Goal: Find specific page/section: Find specific page/section

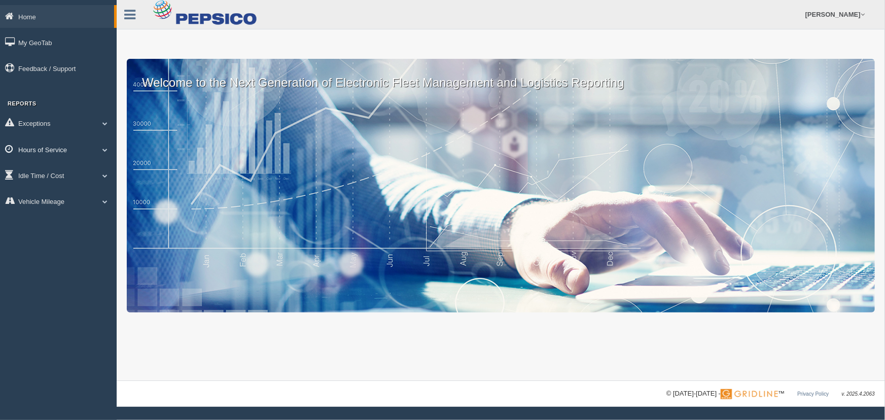
click at [64, 145] on link "Hours of Service" at bounding box center [58, 149] width 117 height 23
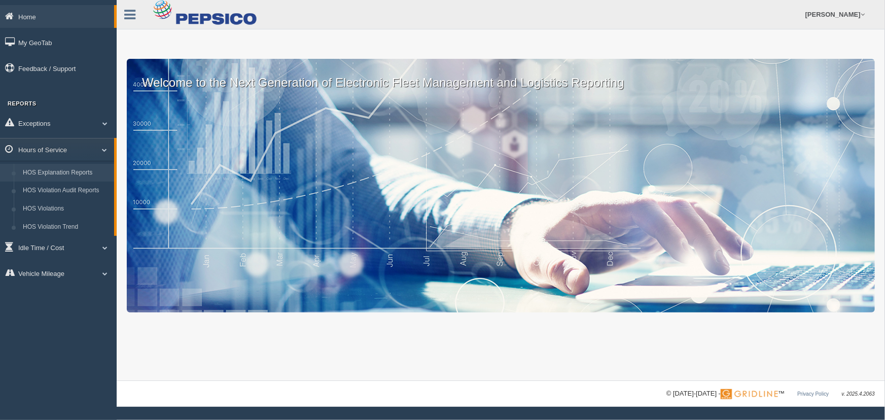
click at [52, 178] on link "HOS Explanation Reports" at bounding box center [66, 173] width 96 height 18
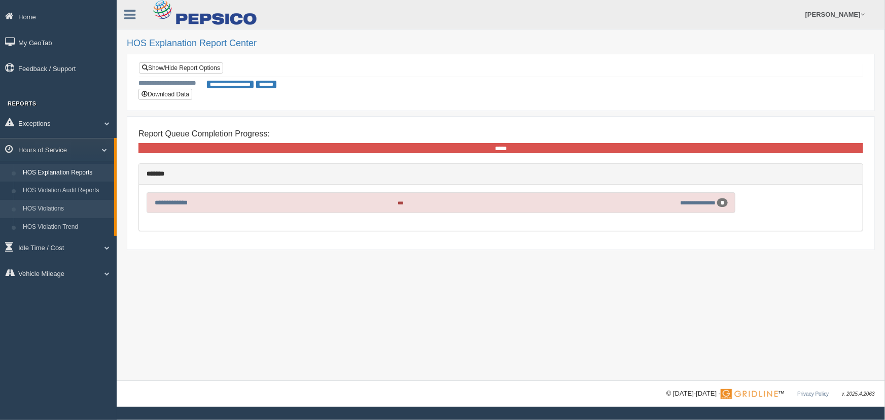
click at [67, 210] on link "HOS Violations" at bounding box center [66, 209] width 96 height 18
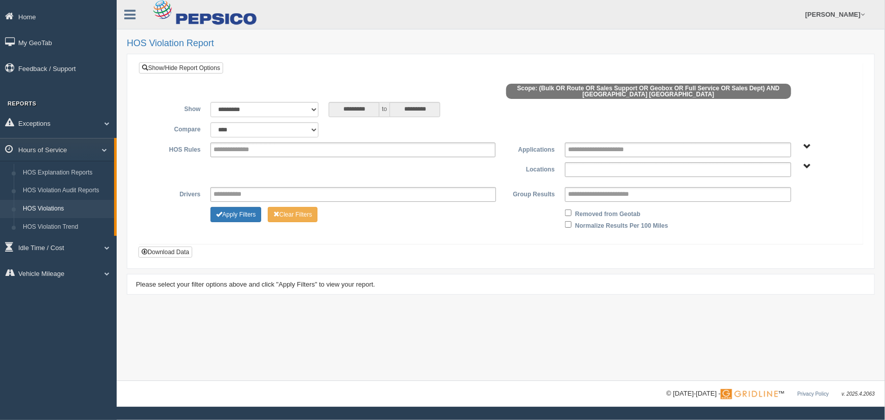
click at [580, 167] on input "text" at bounding box center [603, 169] width 70 height 13
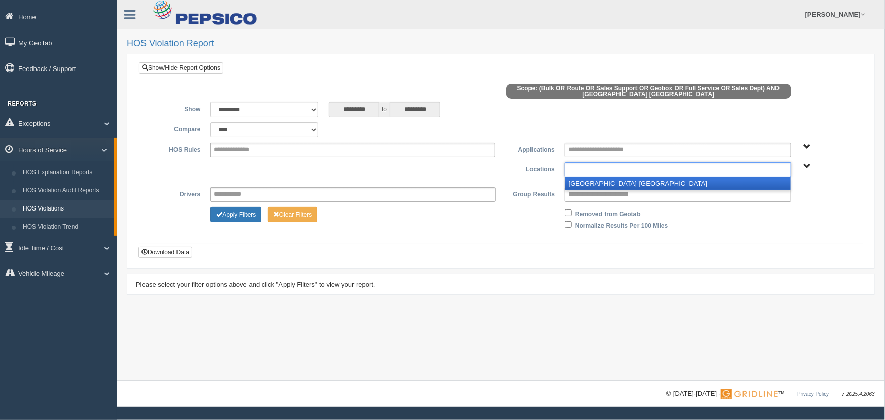
click at [579, 180] on li "[GEOGRAPHIC_DATA] [GEOGRAPHIC_DATA]" at bounding box center [678, 183] width 225 height 13
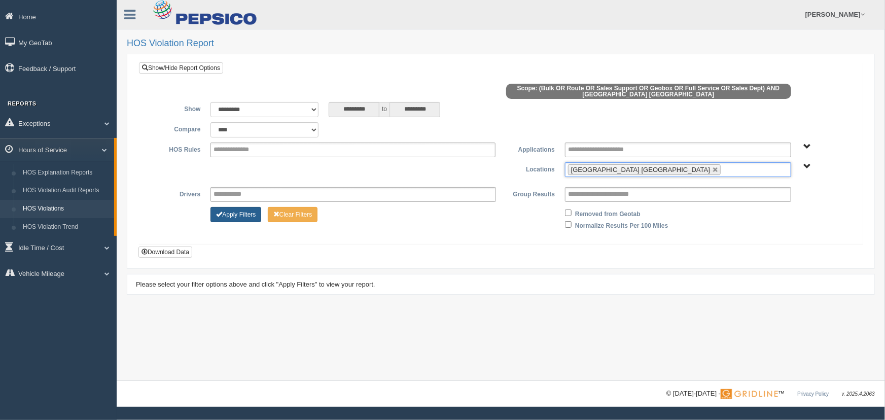
click at [253, 214] on button "Apply Filters" at bounding box center [236, 214] width 51 height 15
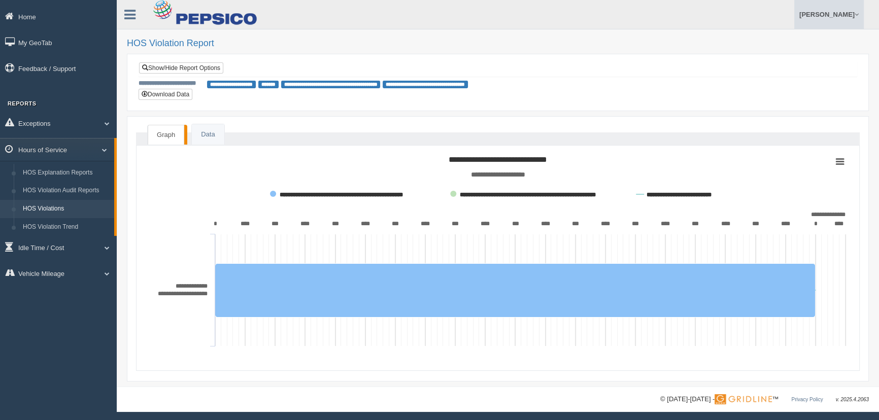
click at [829, 14] on link "[PERSON_NAME]" at bounding box center [829, 14] width 70 height 29
click at [788, 58] on link "Log Off" at bounding box center [807, 60] width 111 height 21
